Goal: Task Accomplishment & Management: Manage account settings

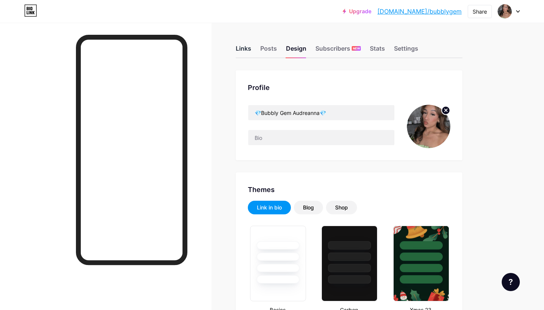
click at [246, 56] on div "Links" at bounding box center [243, 51] width 15 height 14
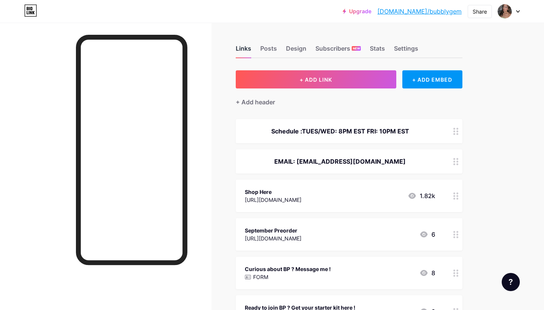
click at [246, 49] on div "Links" at bounding box center [243, 51] width 15 height 14
click at [301, 199] on div "[URL][DOMAIN_NAME]" at bounding box center [273, 200] width 57 height 8
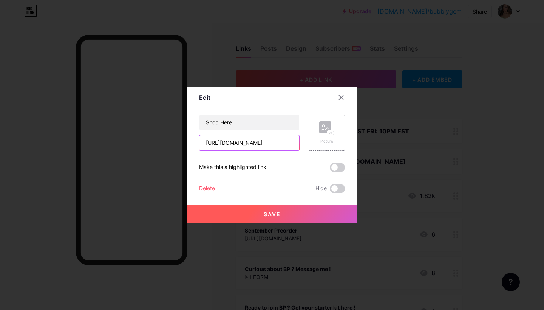
click at [281, 140] on input "[URL][DOMAIN_NAME]" at bounding box center [249, 142] width 100 height 15
paste input "[URL][DOMAIN_NAME]"
click at [276, 142] on input "[URL][DOMAIN_NAME]" at bounding box center [249, 142] width 100 height 15
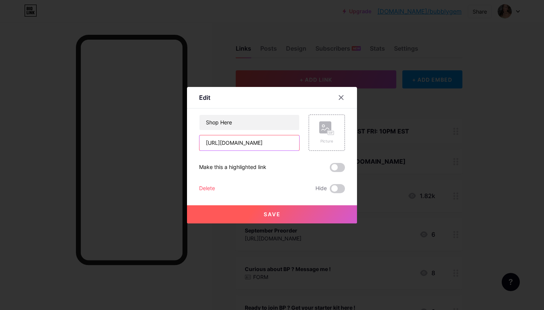
click at [276, 142] on input "[URL][DOMAIN_NAME]" at bounding box center [249, 142] width 100 height 15
type input "V"
paste input "[URL][DOMAIN_NAME]"
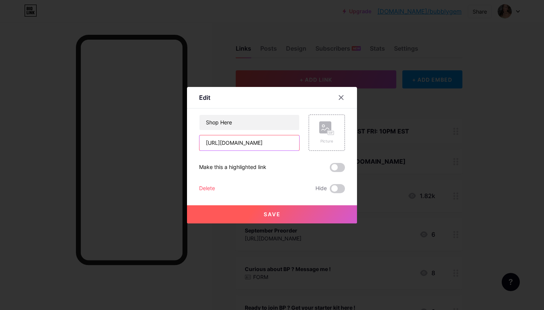
type input "[URL][DOMAIN_NAME]"
click at [286, 212] on button "Save" at bounding box center [272, 214] width 170 height 18
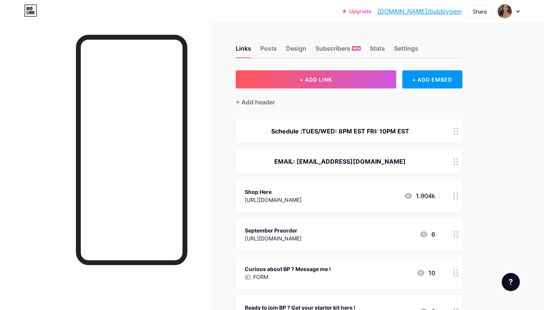
click at [390, 279] on div "Curious about BP ? Message me ! FORM 10" at bounding box center [340, 272] width 190 height 17
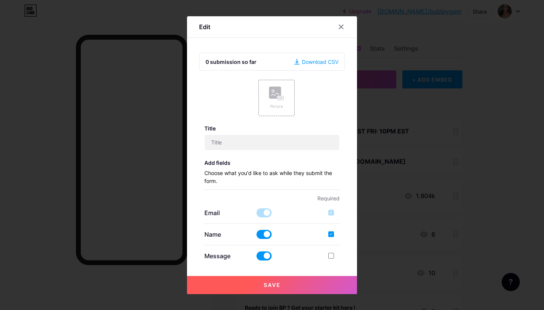
type input "Curious about BP ? Message me !"
checkbox input "true"
type input "Want to know more about the business ?"
click at [539, 199] on div at bounding box center [272, 155] width 544 height 310
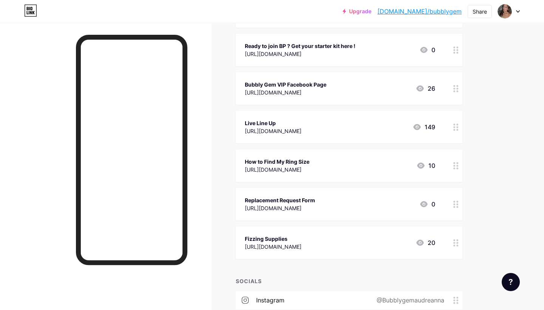
scroll to position [264, 0]
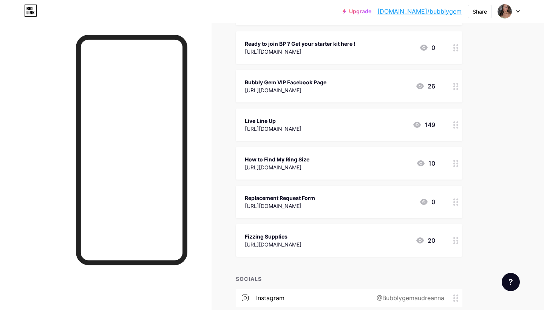
click at [460, 128] on div at bounding box center [455, 124] width 13 height 32
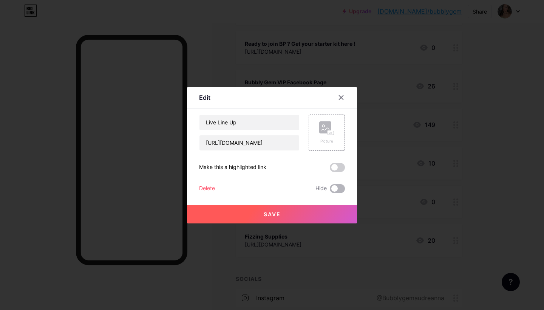
click at [334, 188] on span at bounding box center [337, 188] width 15 height 9
click at [330, 190] on input "checkbox" at bounding box center [330, 190] width 0 height 0
click at [320, 205] on button "Save" at bounding box center [272, 214] width 170 height 18
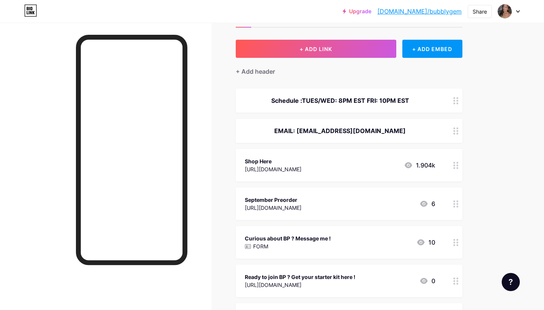
scroll to position [30, 0]
click at [457, 205] on icon at bounding box center [455, 204] width 5 height 7
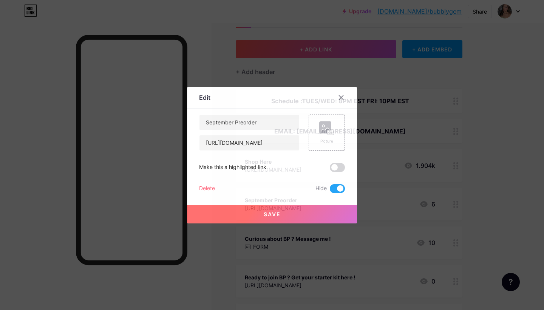
click at [210, 187] on div "Delete" at bounding box center [207, 188] width 16 height 9
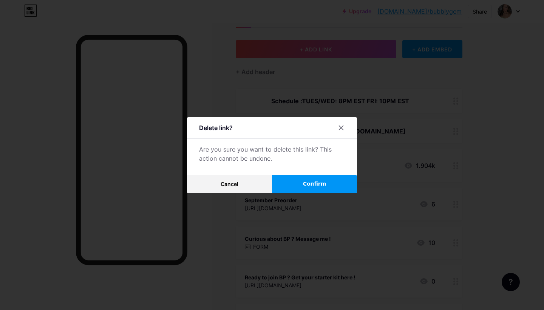
click at [327, 178] on button "Confirm" at bounding box center [314, 184] width 85 height 18
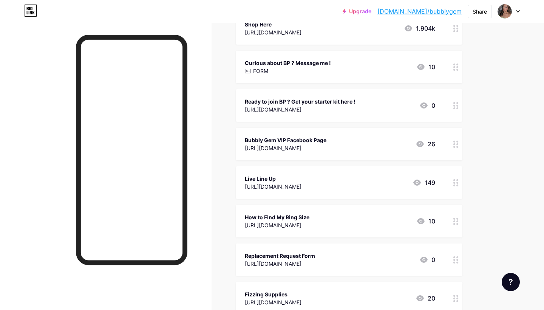
scroll to position [167, 0]
